Goal: Task Accomplishment & Management: Use online tool/utility

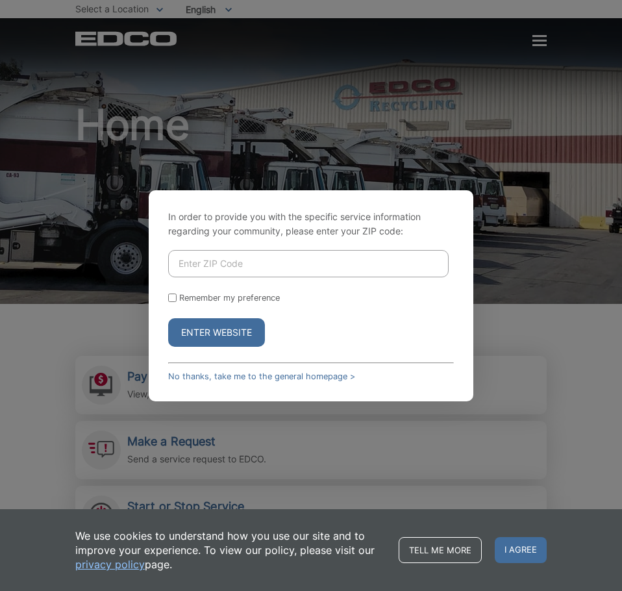
click at [221, 269] on input "Enter ZIP Code" at bounding box center [308, 263] width 280 height 27
type input "92069"
click at [168, 318] on button "Enter Website" at bounding box center [216, 332] width 97 height 29
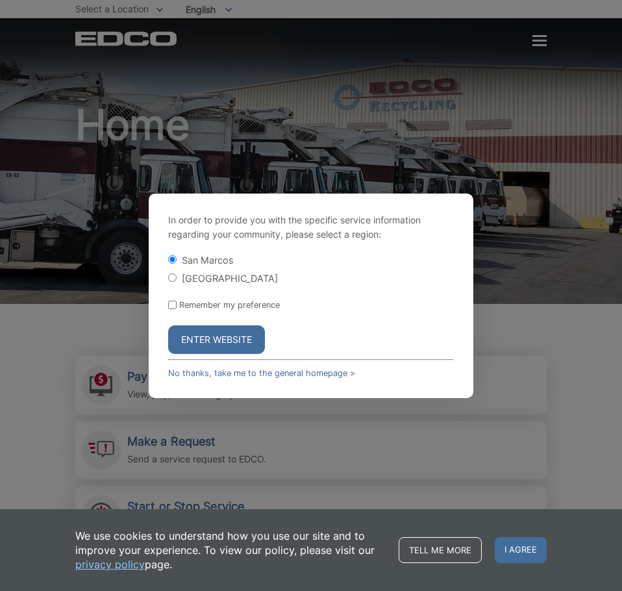
click at [225, 330] on button "Enter Website" at bounding box center [216, 339] width 97 height 29
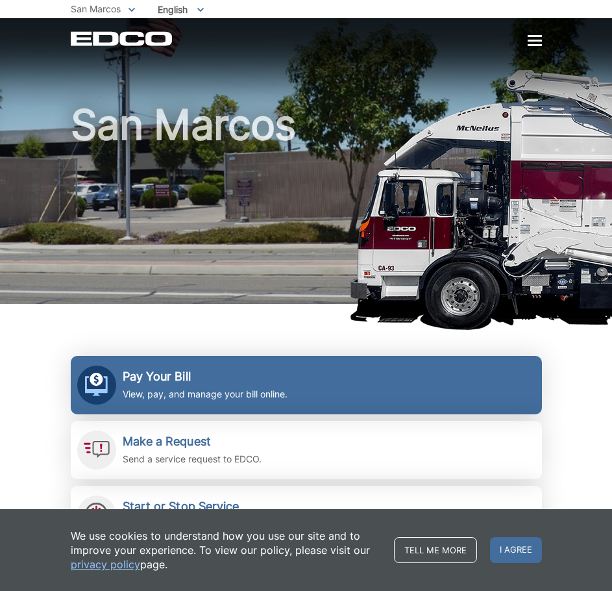
click at [153, 398] on p "View, pay, and manage your bill online." at bounding box center [205, 394] width 165 height 14
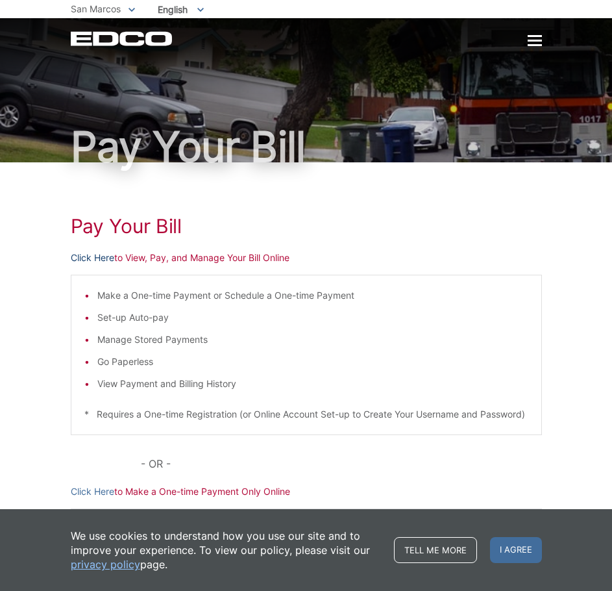
click at [101, 258] on link "Click Here" at bounding box center [92, 258] width 43 height 14
